Goal: Information Seeking & Learning: Learn about a topic

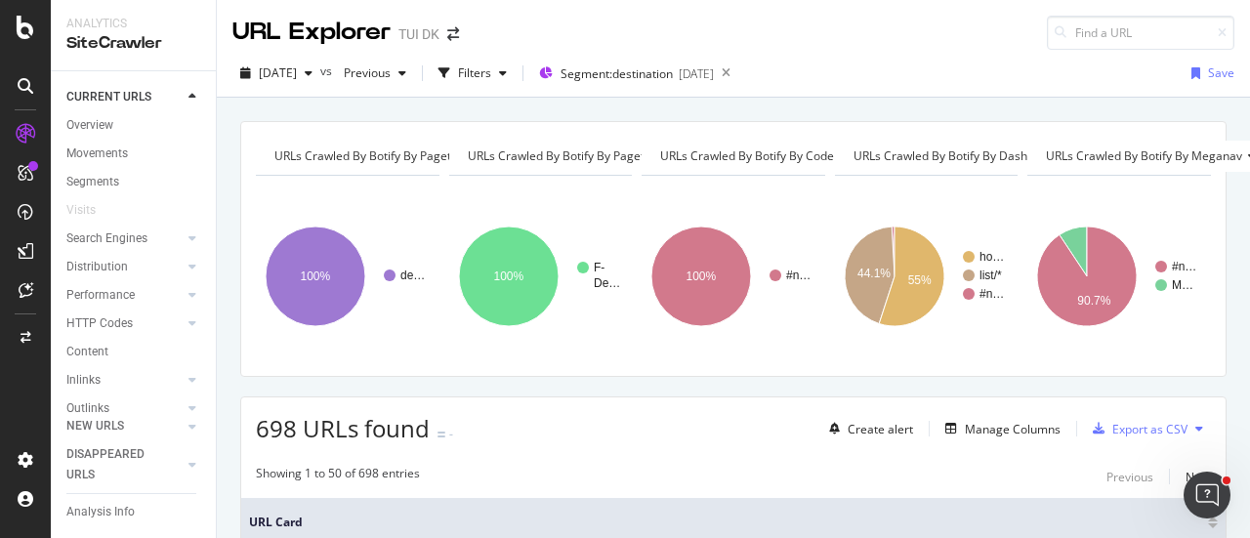
scroll to position [137, 0]
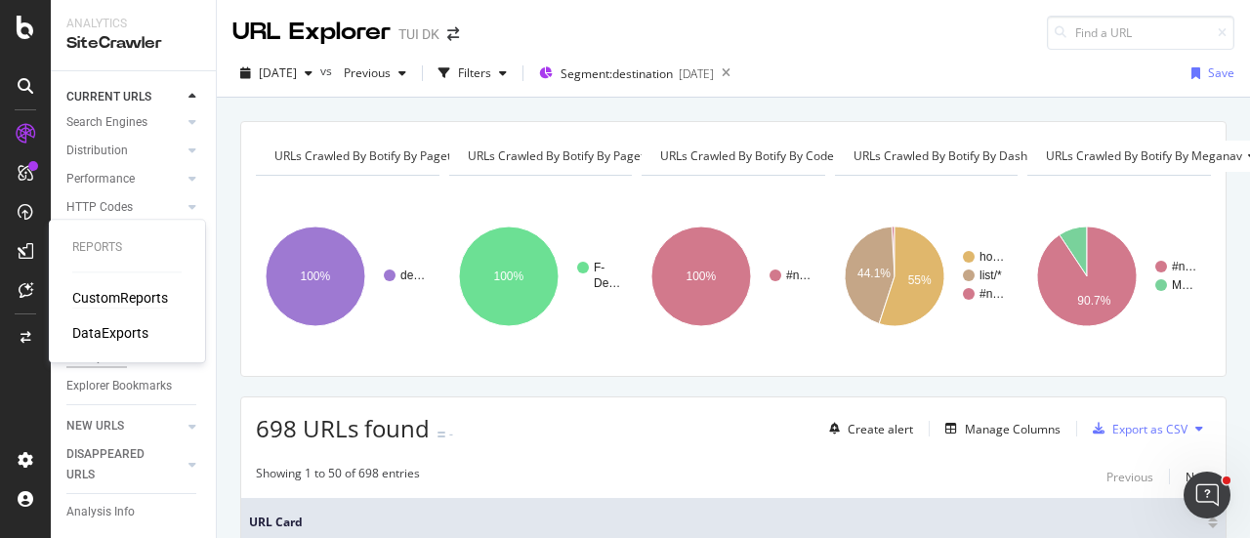
click at [113, 303] on div "CustomReports" at bounding box center [120, 298] width 96 height 20
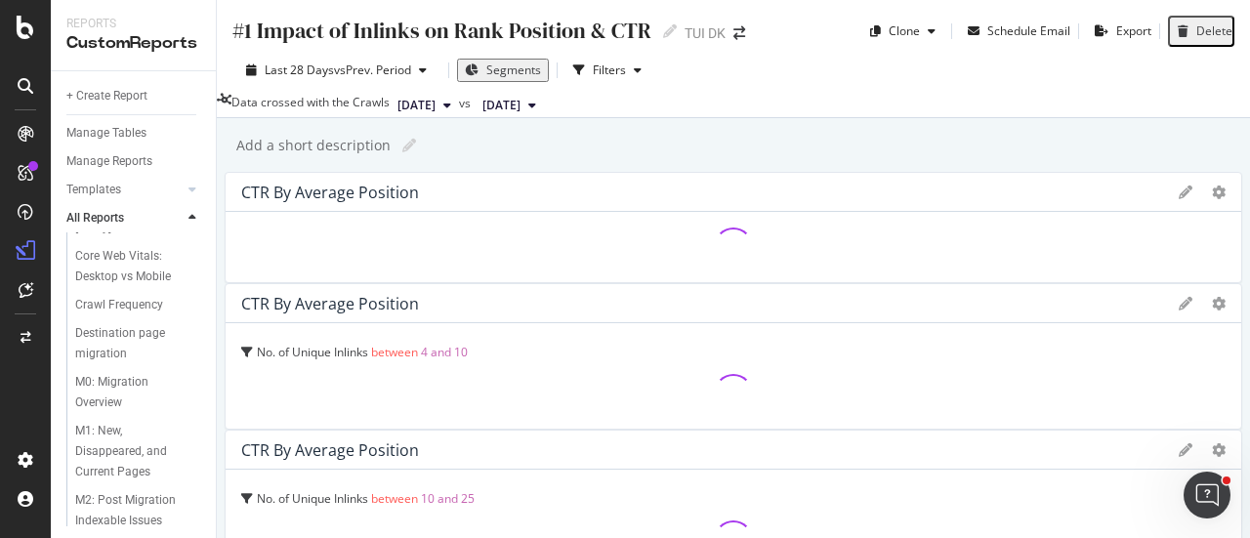
scroll to position [243, 0]
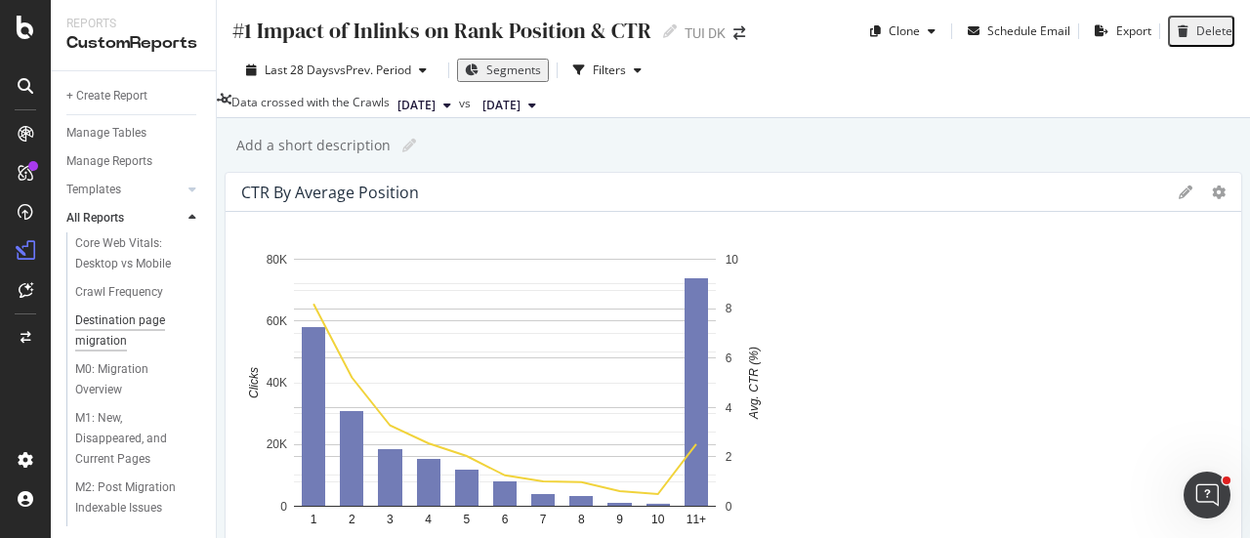
click at [100, 351] on div "Destination page migration" at bounding box center [131, 330] width 112 height 41
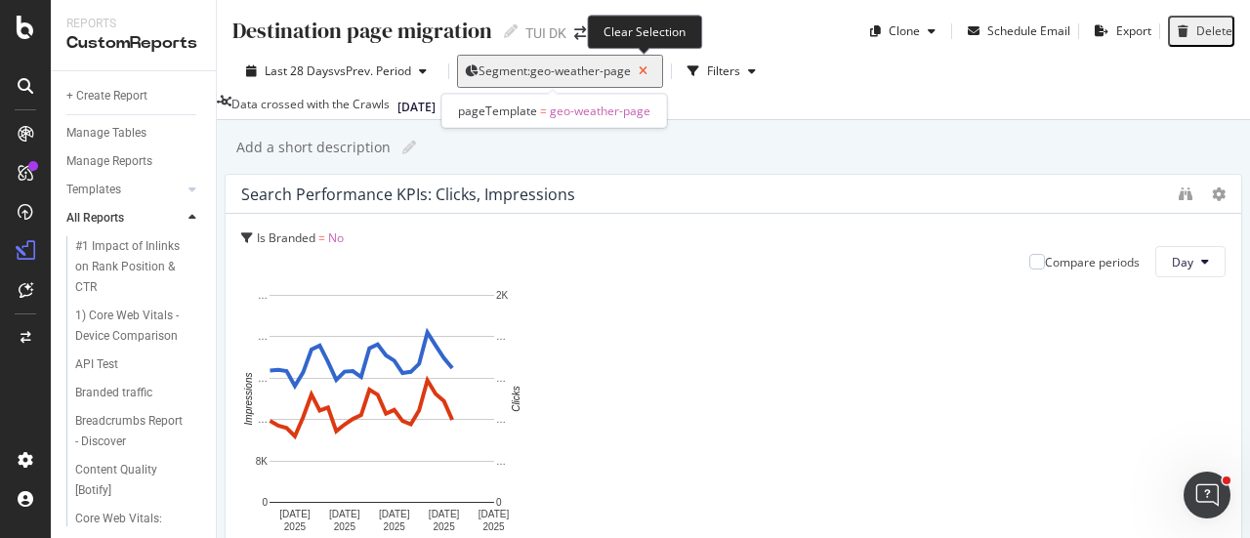
click at [642, 71] on icon "button" at bounding box center [643, 71] width 24 height 27
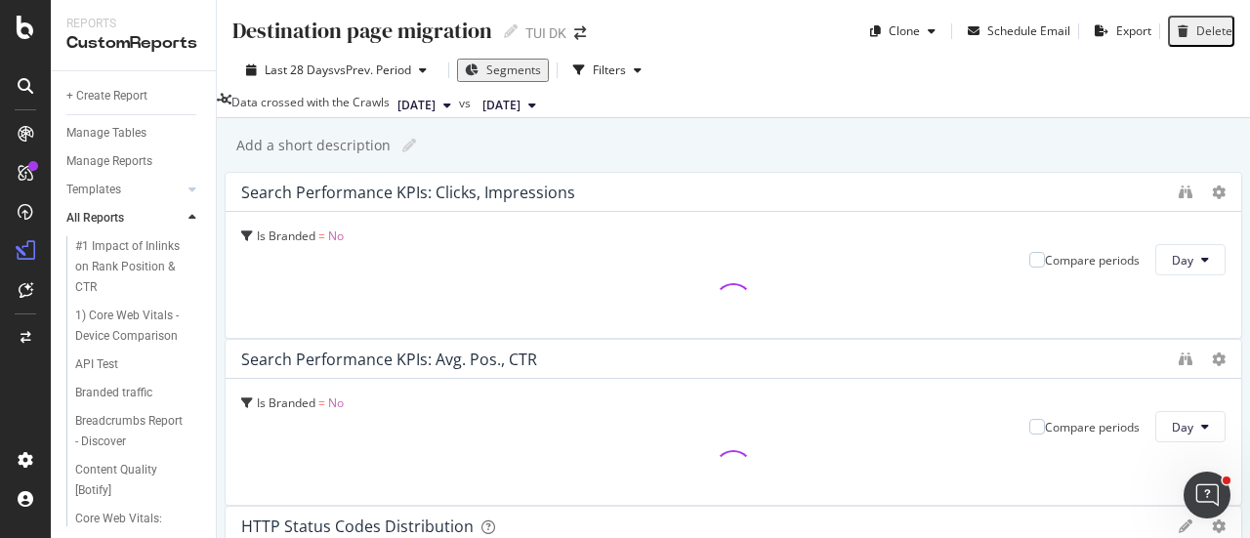
click at [500, 64] on span "Segments" at bounding box center [513, 70] width 55 height 17
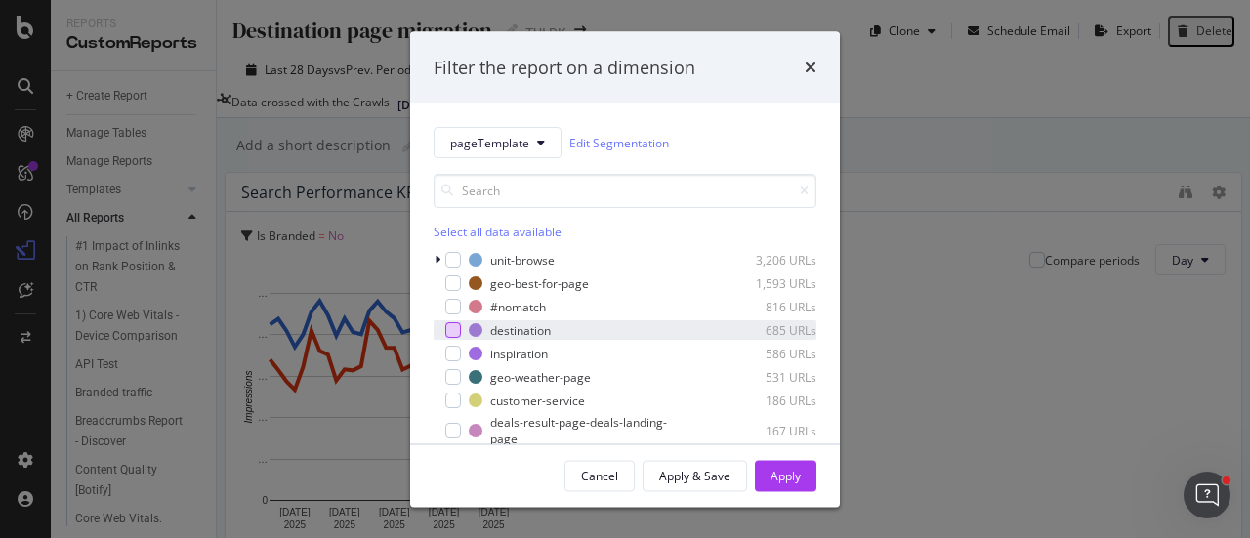
click at [453, 335] on div "modal" at bounding box center [453, 330] width 16 height 16
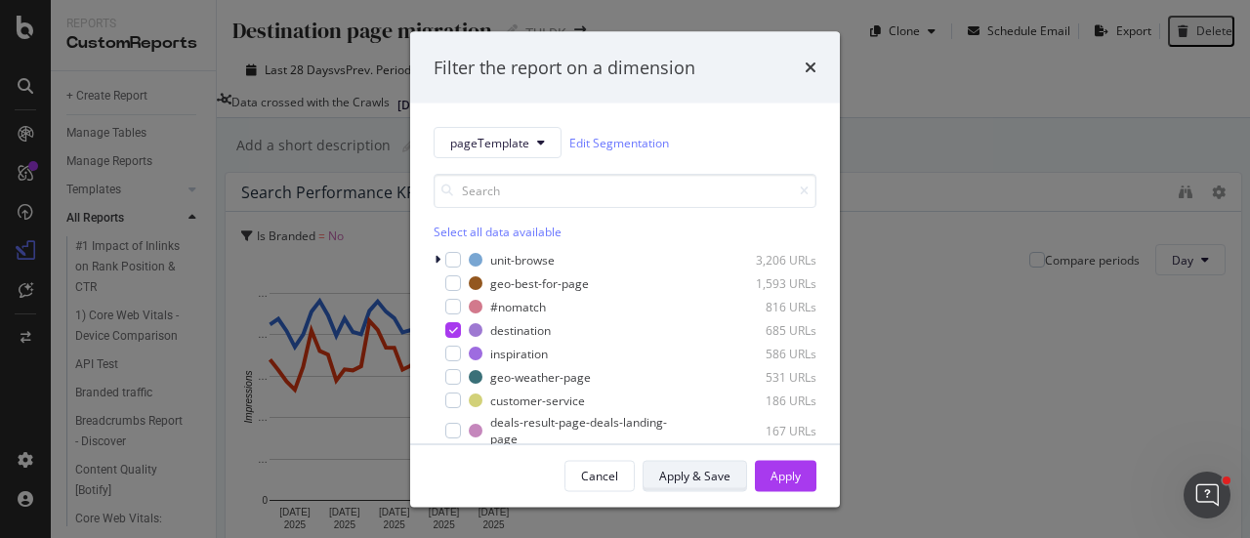
click at [703, 477] on div "Apply & Save" at bounding box center [694, 475] width 71 height 17
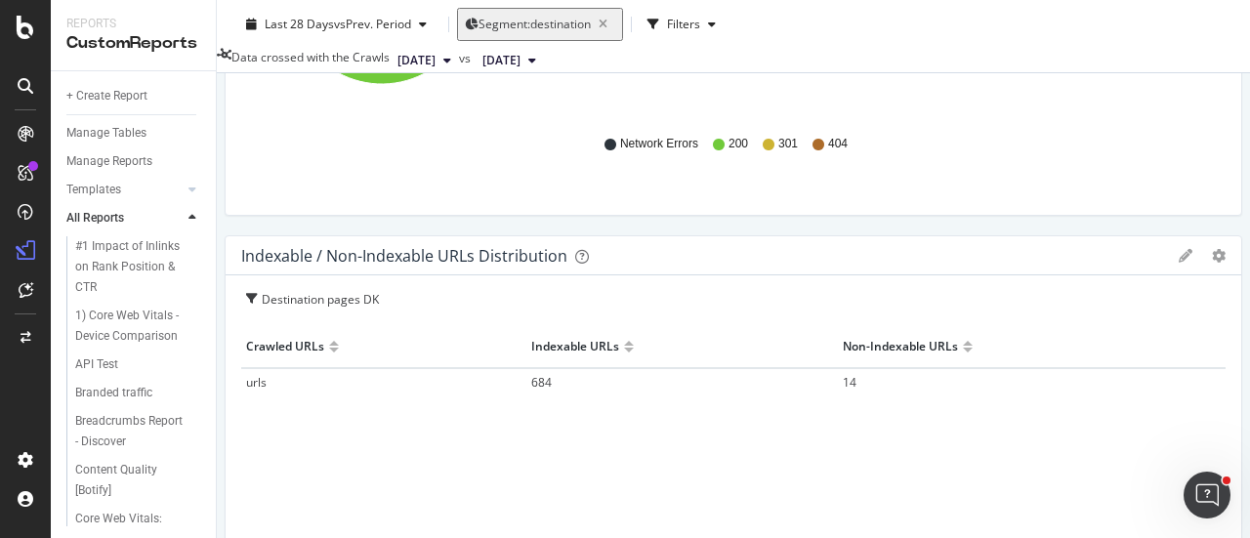
scroll to position [1227, 0]
